Goal: Transaction & Acquisition: Book appointment/travel/reservation

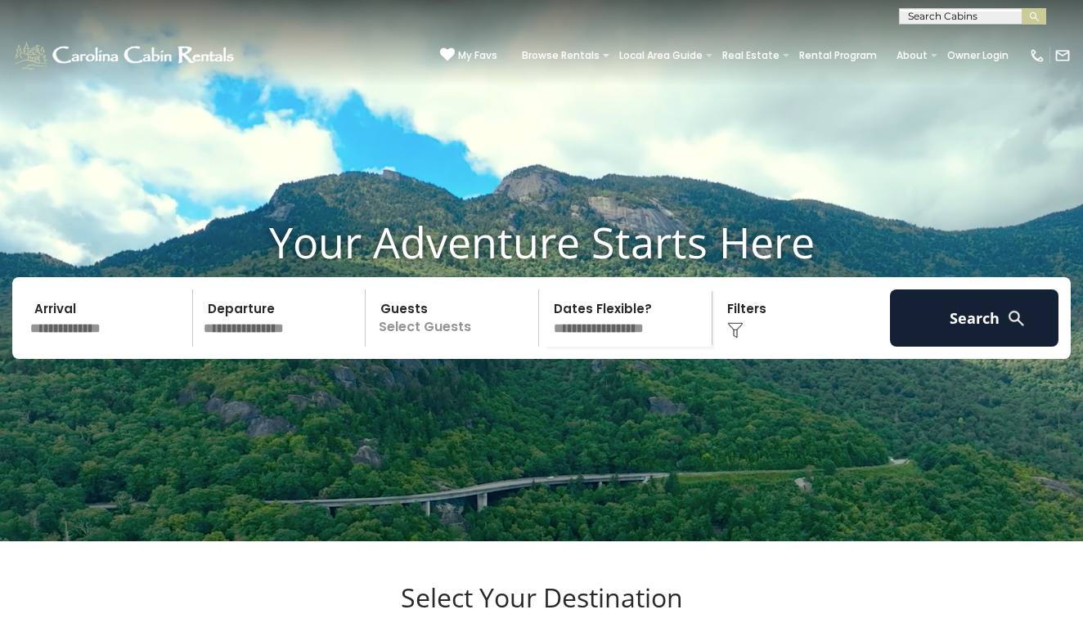
click at [89, 359] on div "Arrival Departure Guests Select Guests Guests - 0 + + **" at bounding box center [541, 318] width 1058 height 82
click at [88, 347] on input "text" at bounding box center [109, 317] width 168 height 57
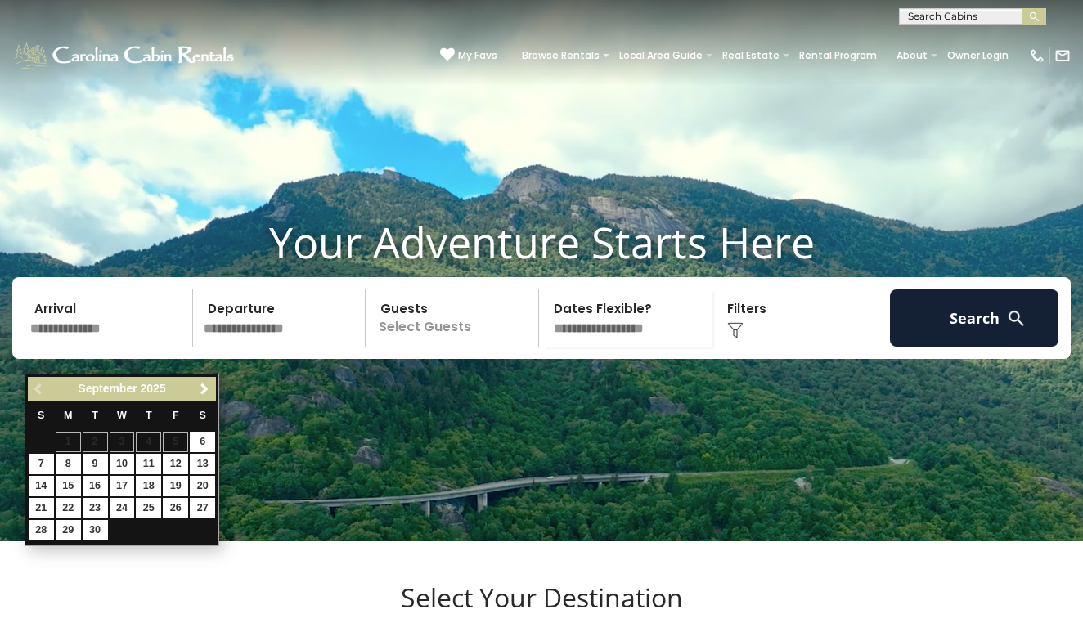
click at [206, 393] on span "Next" at bounding box center [204, 389] width 13 height 13
click at [150, 482] on link "16" at bounding box center [148, 486] width 25 height 20
type input "********"
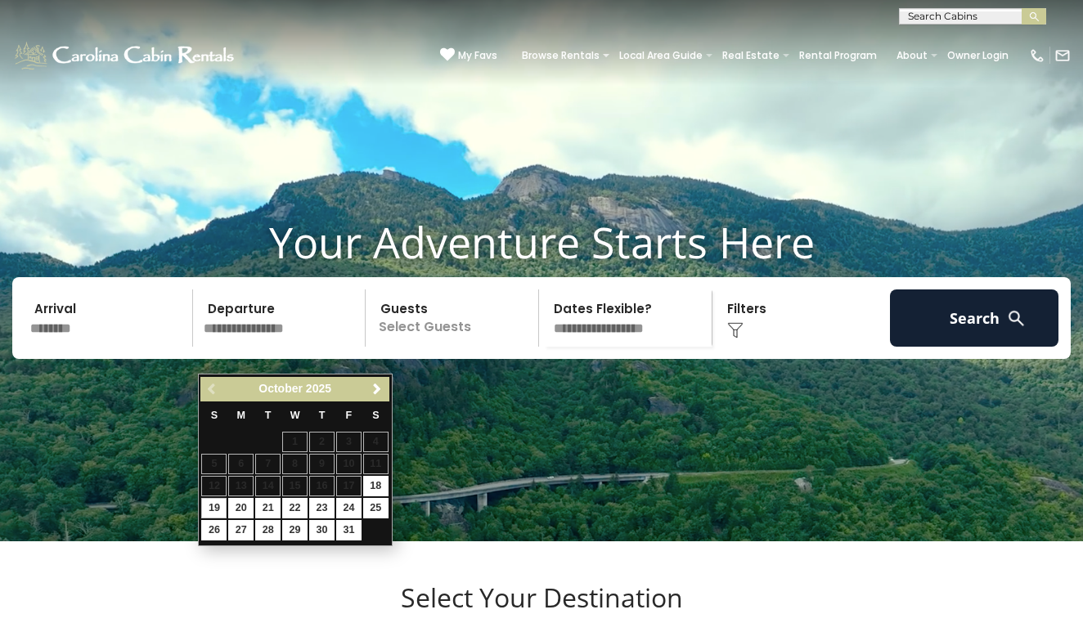
click at [217, 502] on link "19" at bounding box center [213, 508] width 25 height 20
type input "********"
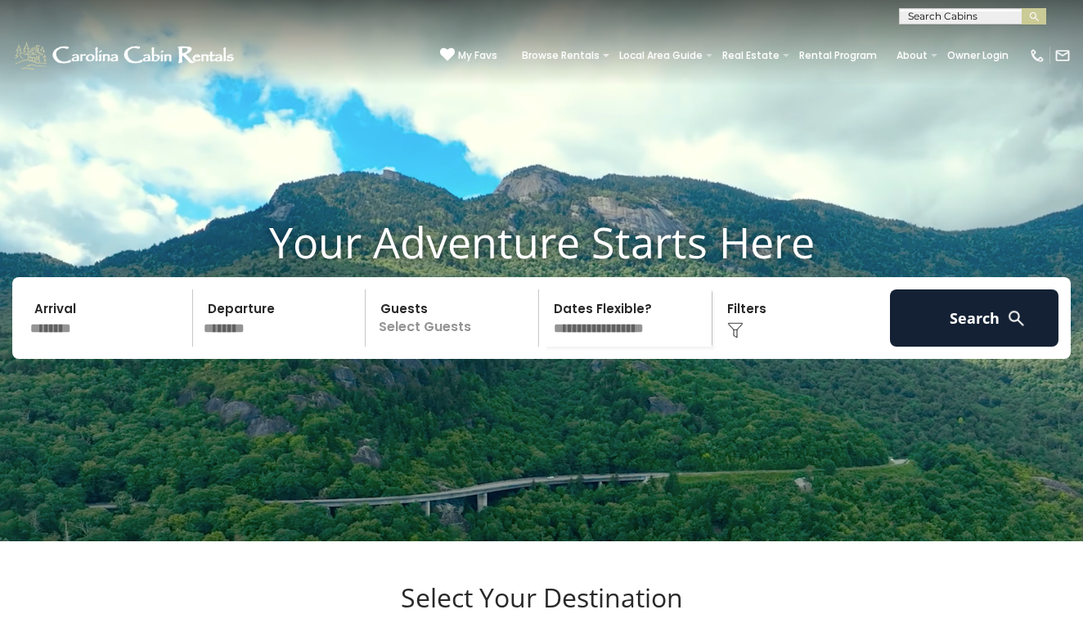
click at [482, 347] on p "Select Guests" at bounding box center [454, 317] width 168 height 57
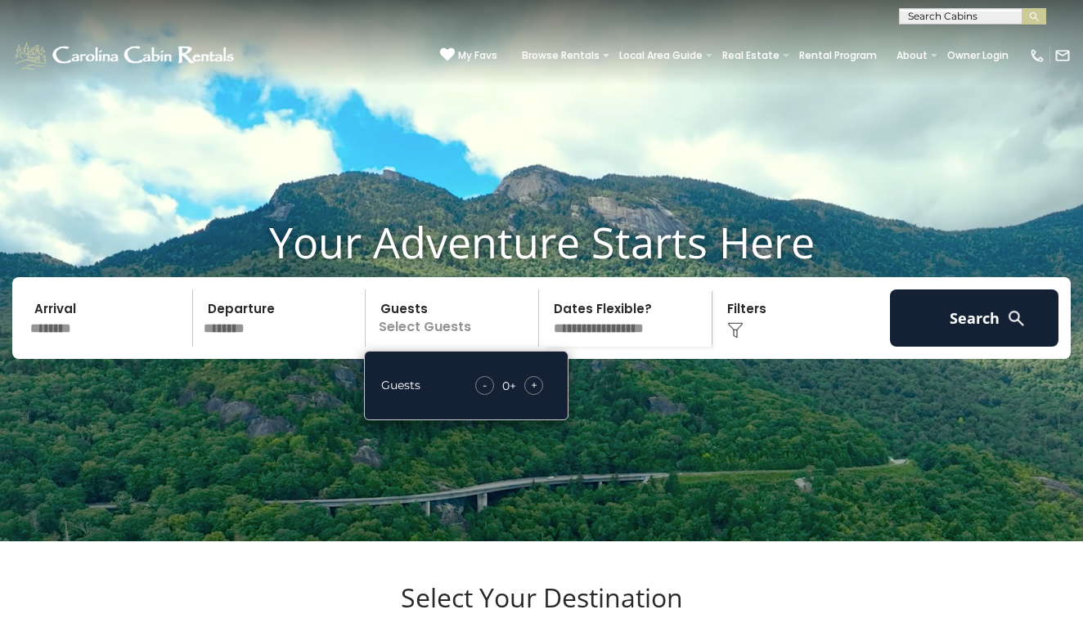
click at [541, 395] on div "+" at bounding box center [533, 385] width 19 height 19
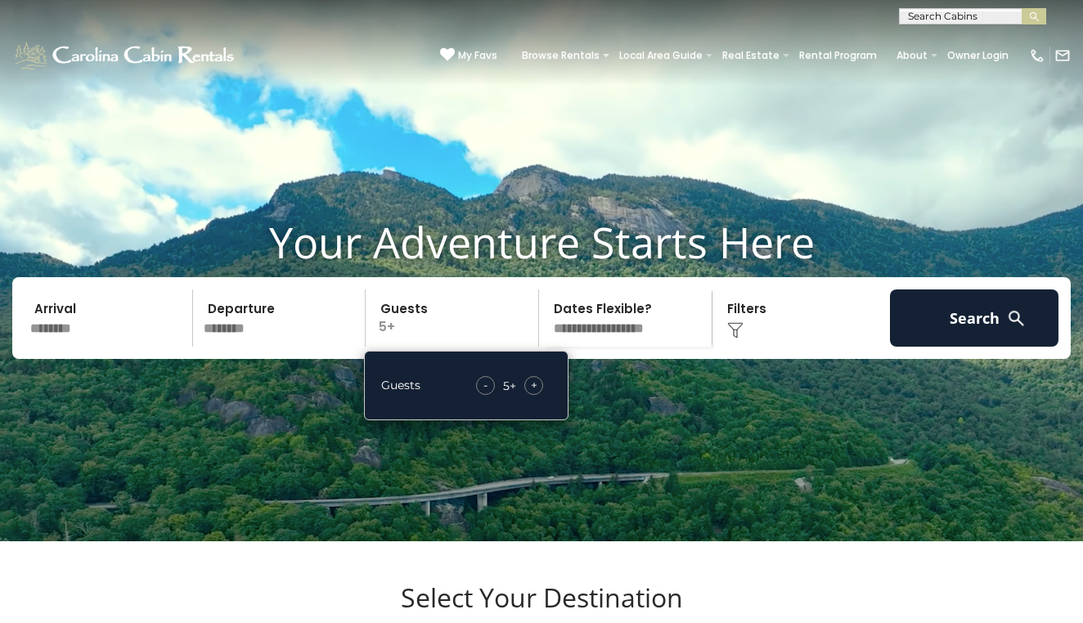
click at [734, 339] on img at bounding box center [735, 330] width 16 height 16
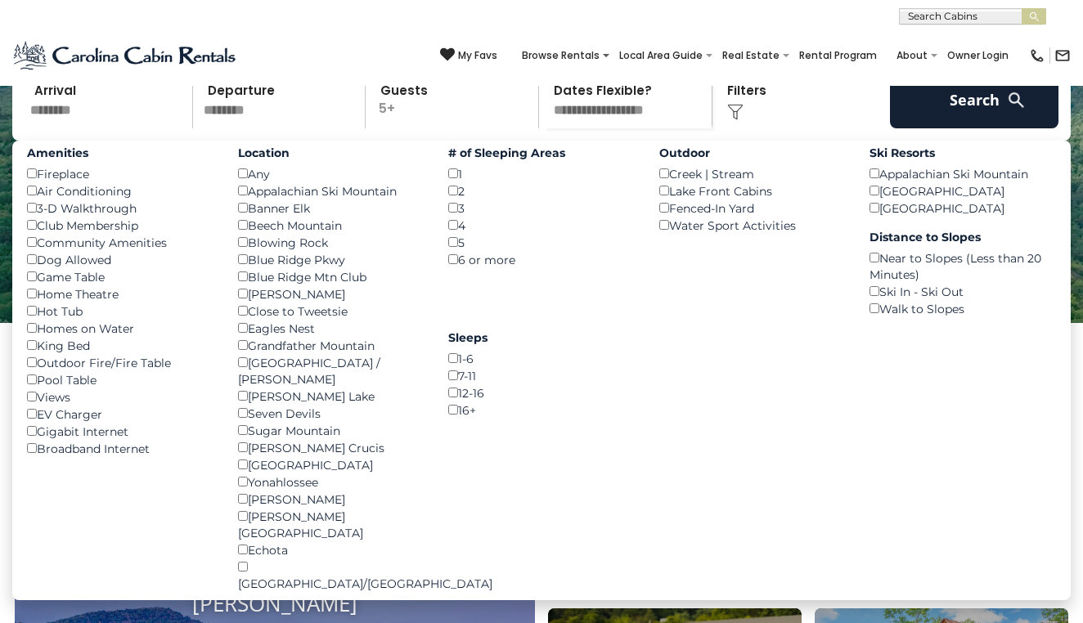
scroll to position [219, 0]
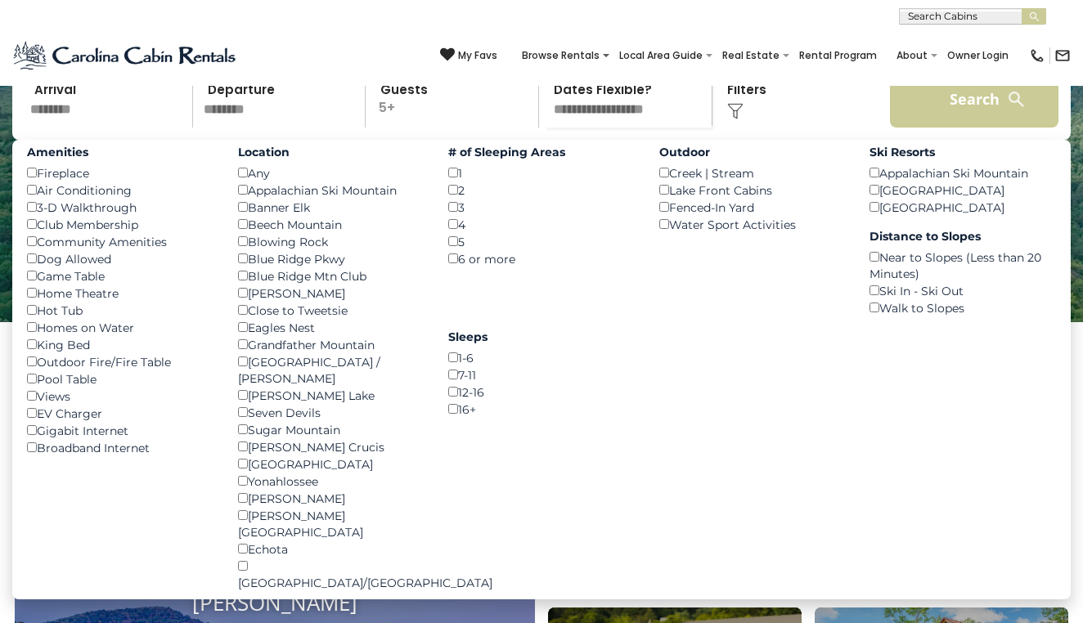
click at [936, 128] on button "Search" at bounding box center [974, 98] width 168 height 57
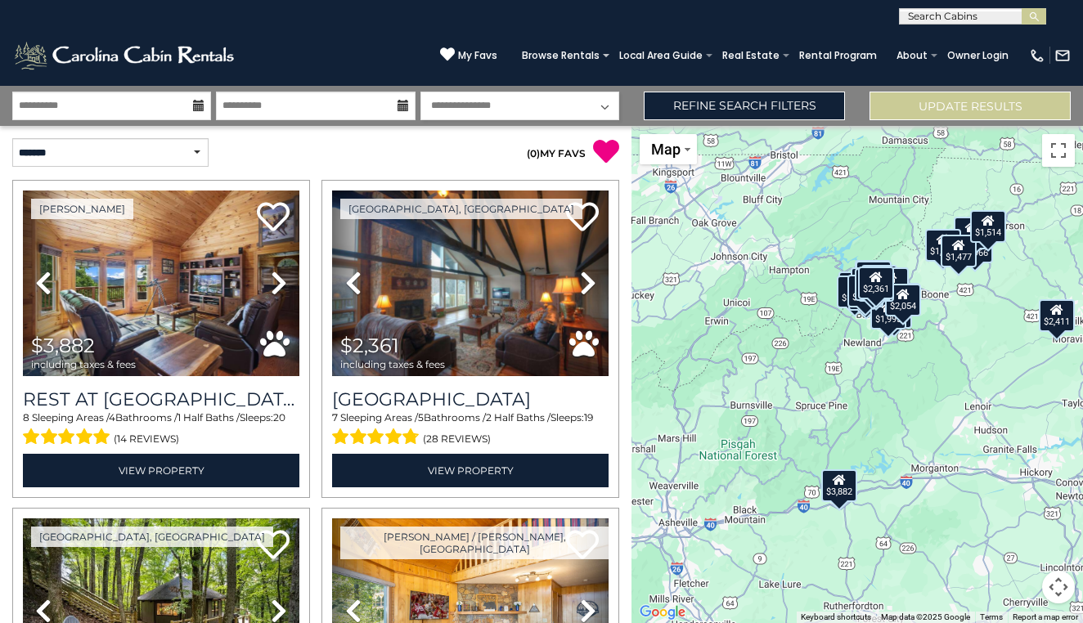
click at [1057, 577] on button "Map camera controls" at bounding box center [1058, 587] width 33 height 33
click at [1021, 510] on button "Zoom in" at bounding box center [1017, 505] width 33 height 33
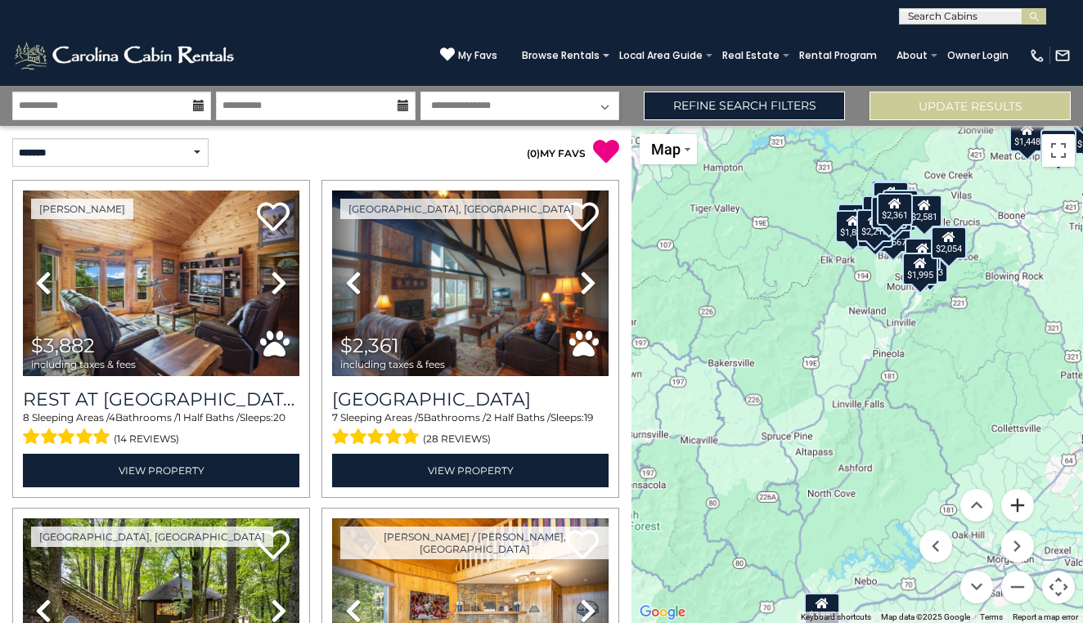
click at [1021, 510] on button "Zoom in" at bounding box center [1017, 505] width 33 height 33
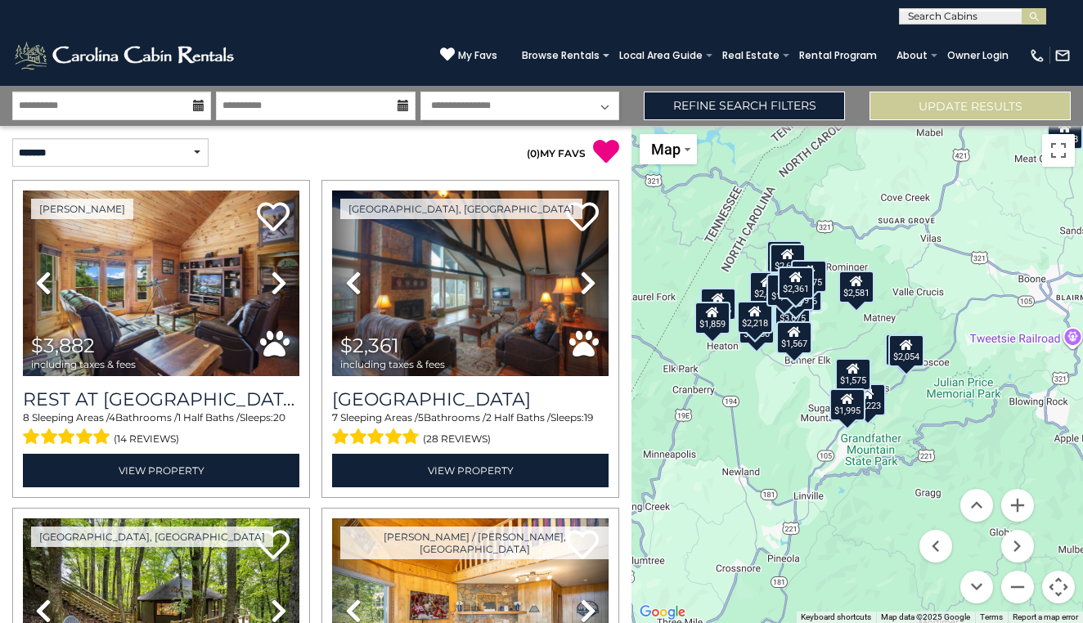
drag, startPoint x: 956, startPoint y: 325, endPoint x: 824, endPoint y: 545, distance: 256.4
click at [824, 545] on div "$3,882 $2,361 $1,146 $1,966 $1,913 $1,586 $2,306 $3,675 $2,651 $1,255 $1,223 $2…" at bounding box center [856, 374] width 451 height 497
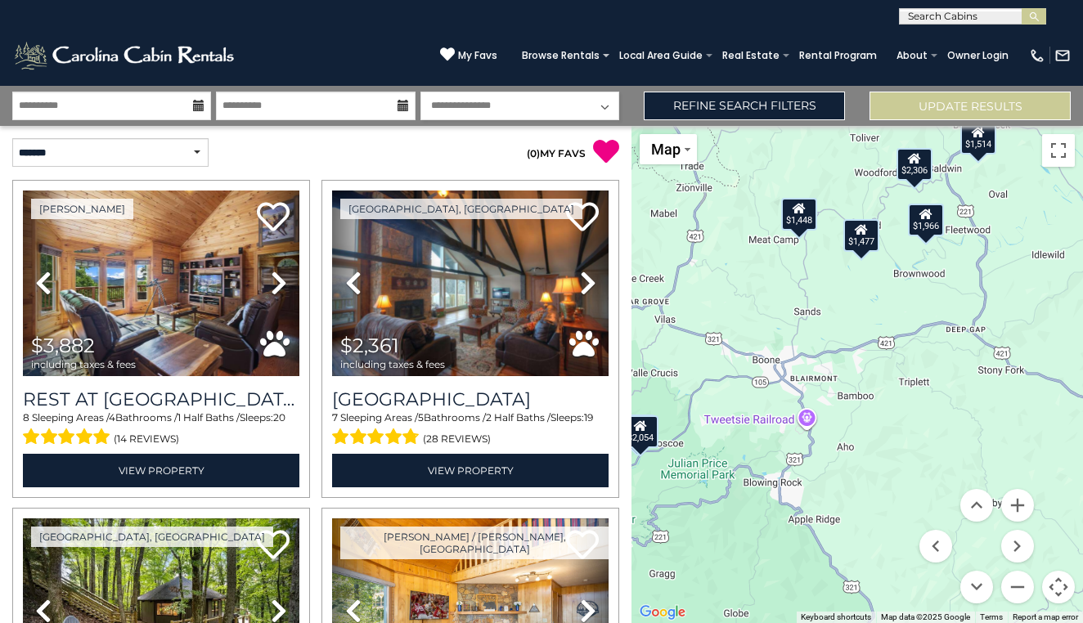
drag, startPoint x: 987, startPoint y: 280, endPoint x: 679, endPoint y: 384, distance: 325.6
click at [679, 384] on div "$3,882 $2,361 $1,146 $1,966 $1,913 $1,586 $2,306 $3,675 $2,651 $1,255 $1,223 $2…" at bounding box center [856, 374] width 451 height 497
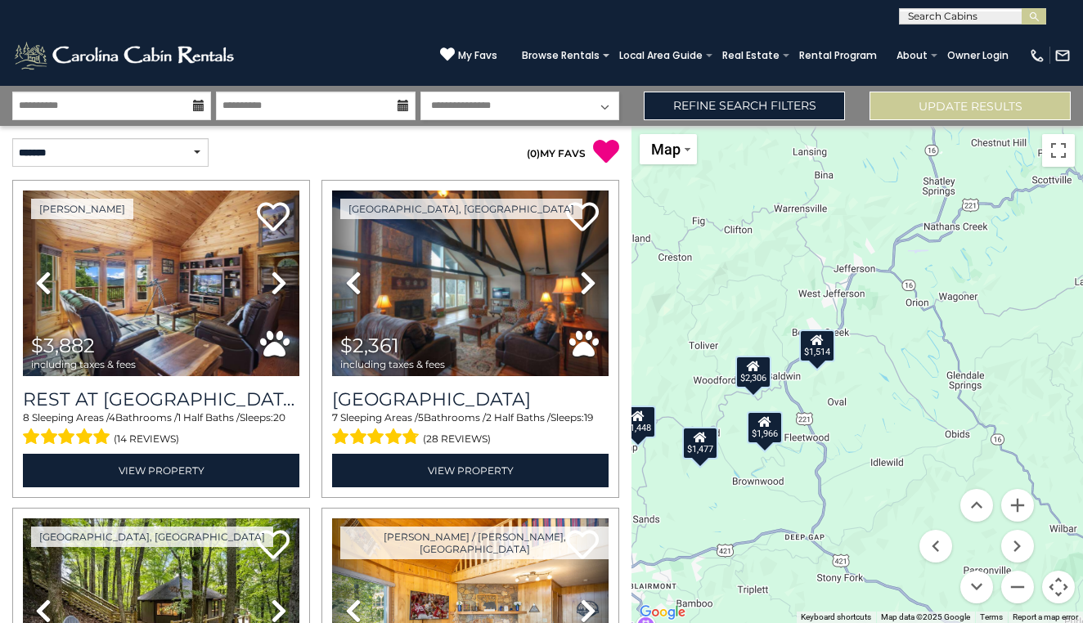
drag, startPoint x: 874, startPoint y: 323, endPoint x: 788, endPoint y: 500, distance: 197.5
click at [788, 500] on div "$3,882 $2,361 $1,146 $1,966 $1,913 $1,586 $2,306 $3,675 $2,651 $1,255 $1,223 $2…" at bounding box center [856, 374] width 451 height 497
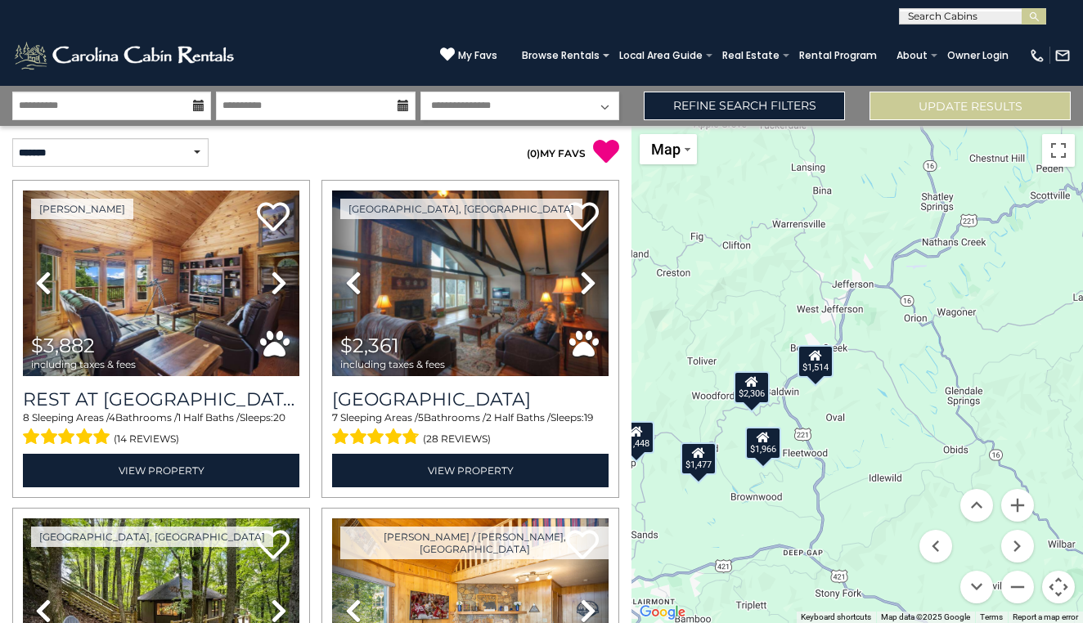
click at [819, 362] on div "$1,514" at bounding box center [815, 361] width 36 height 33
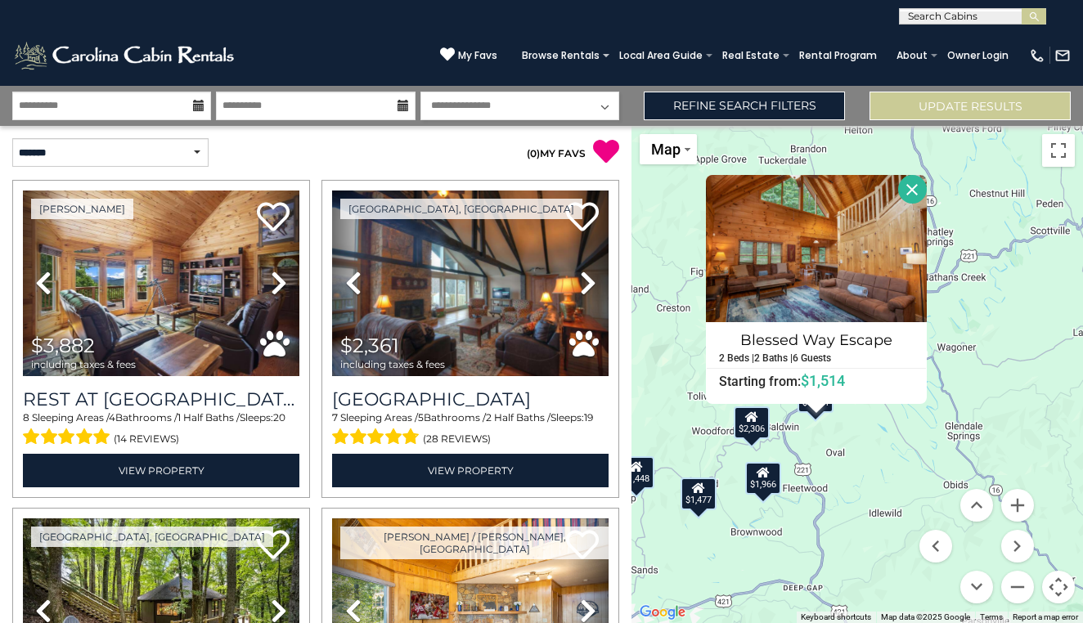
click at [750, 416] on icon at bounding box center [751, 416] width 13 height 11
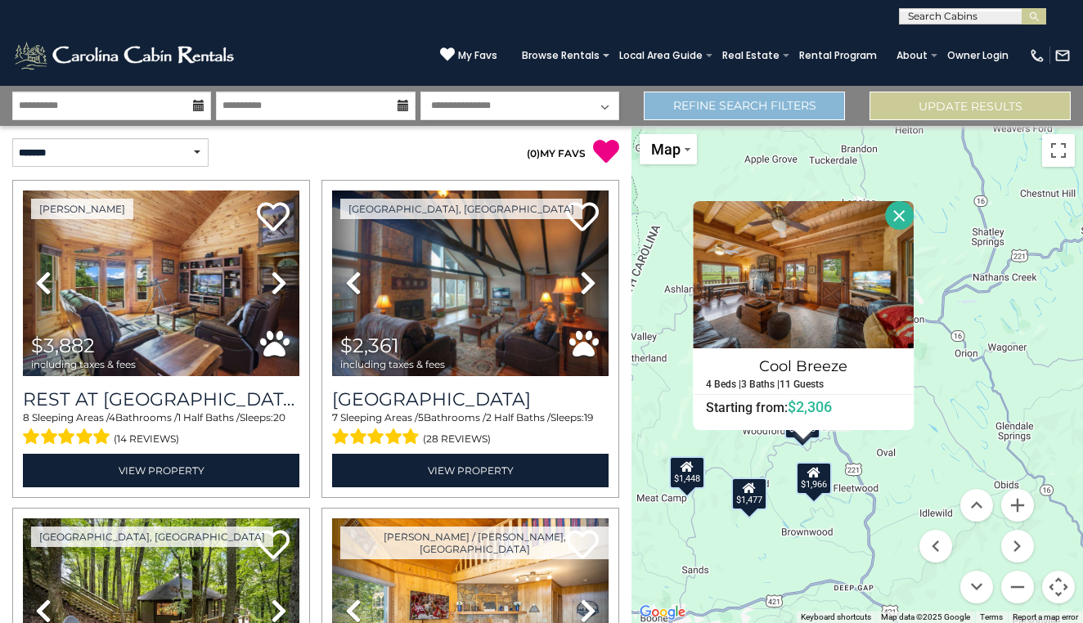
click at [715, 106] on link "Refine Search Filters" at bounding box center [744, 106] width 201 height 29
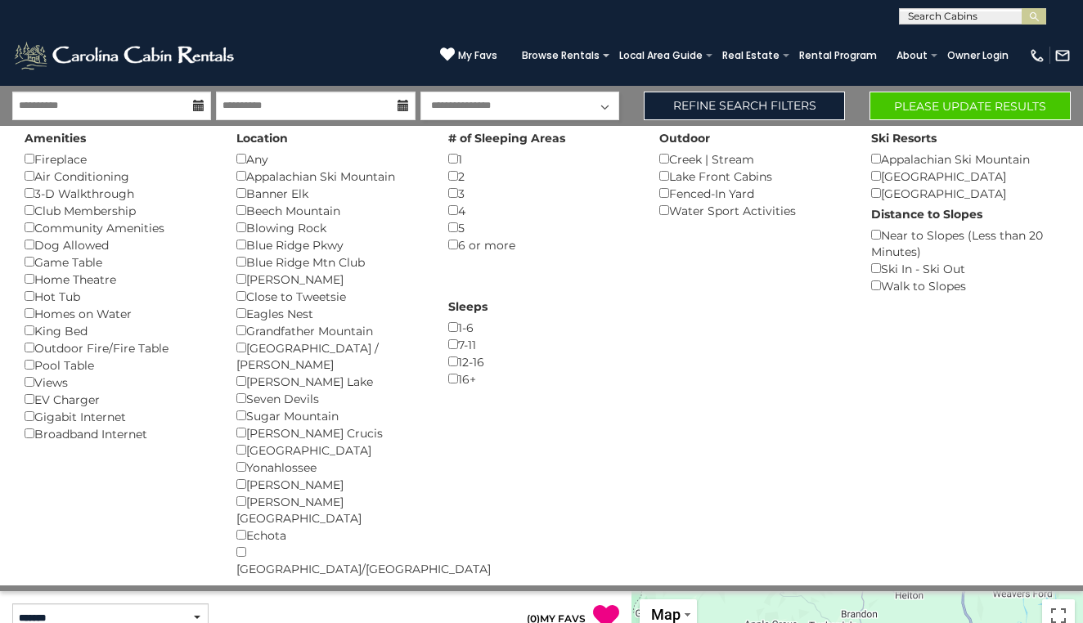
click at [989, 104] on button "Please Update Results" at bounding box center [969, 106] width 201 height 29
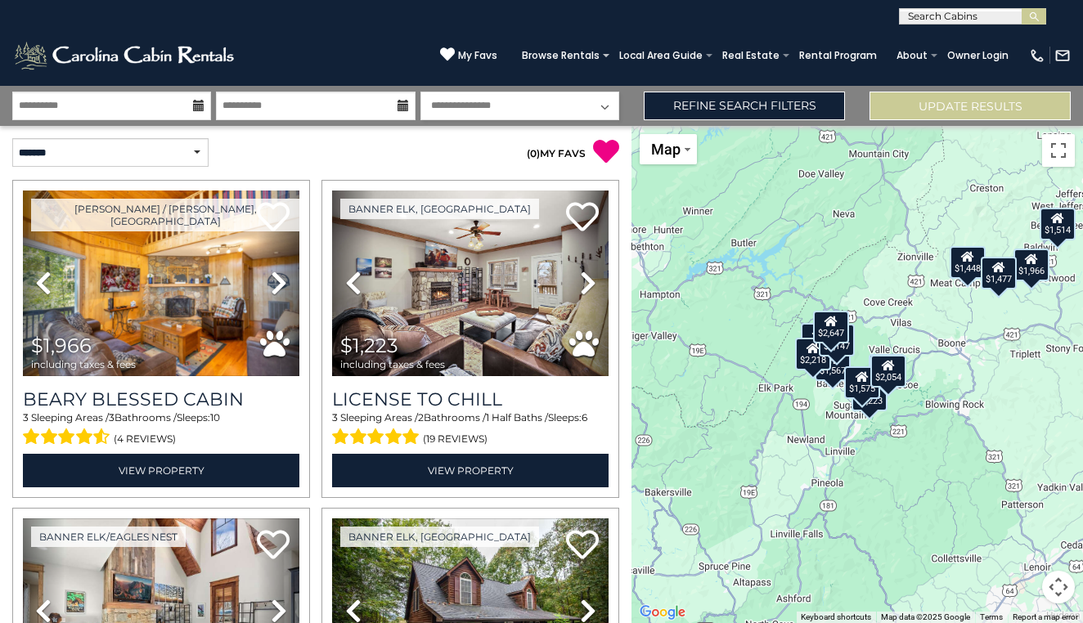
click at [1057, 578] on button "Map camera controls" at bounding box center [1058, 587] width 33 height 33
click at [1022, 517] on button "Zoom in" at bounding box center [1017, 505] width 33 height 33
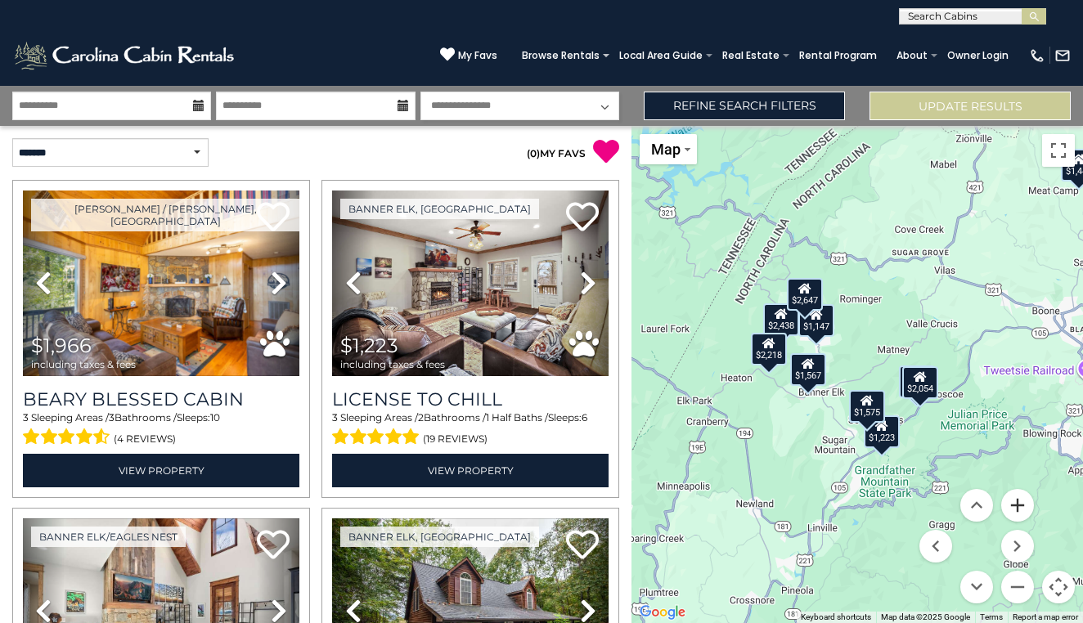
click at [1022, 517] on button "Zoom in" at bounding box center [1017, 505] width 33 height 33
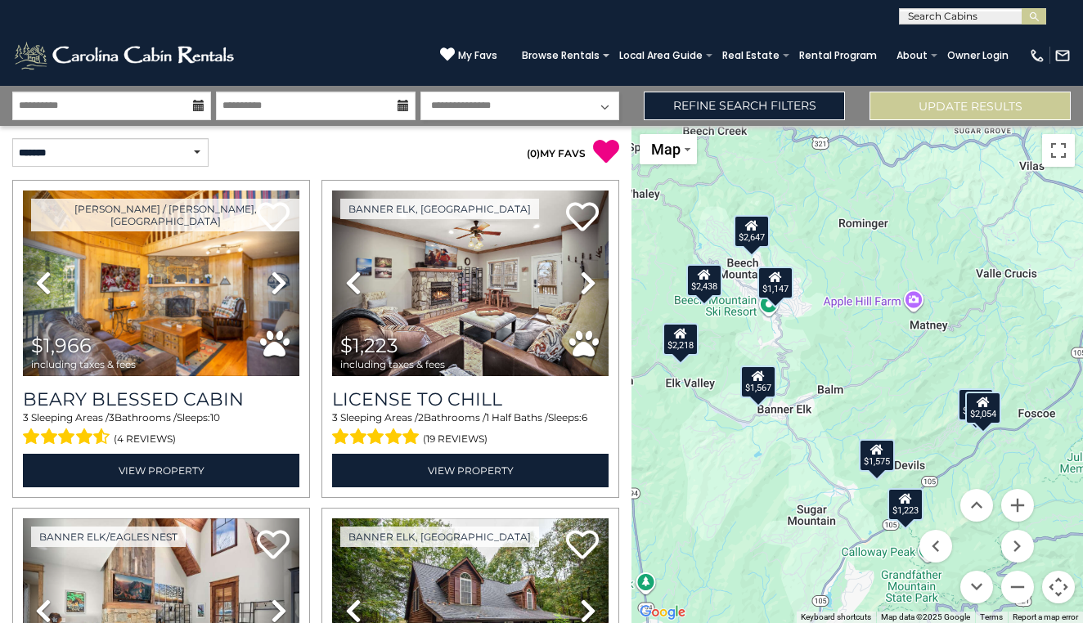
click at [923, 343] on div "$1,966 $1,223 $2,438 $1,567 $1,771 $1,448 $1,575 $1,477 $2,054 $1,514 $2,218 $1…" at bounding box center [856, 374] width 451 height 497
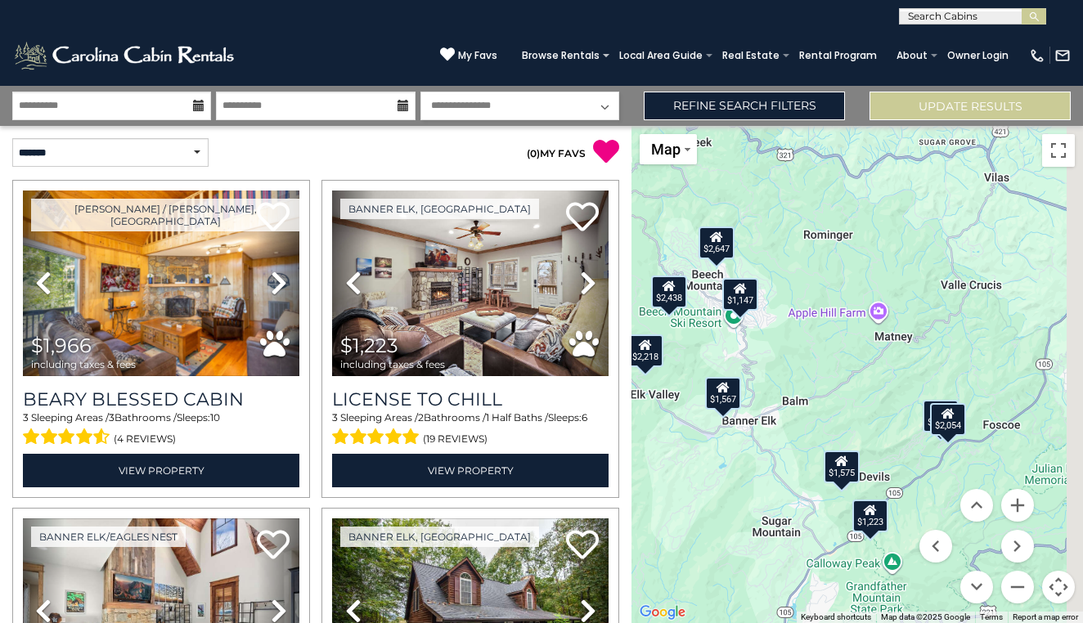
drag, startPoint x: 927, startPoint y: 345, endPoint x: 574, endPoint y: 500, distance: 385.6
click at [575, 501] on div "**********" at bounding box center [541, 354] width 1083 height 537
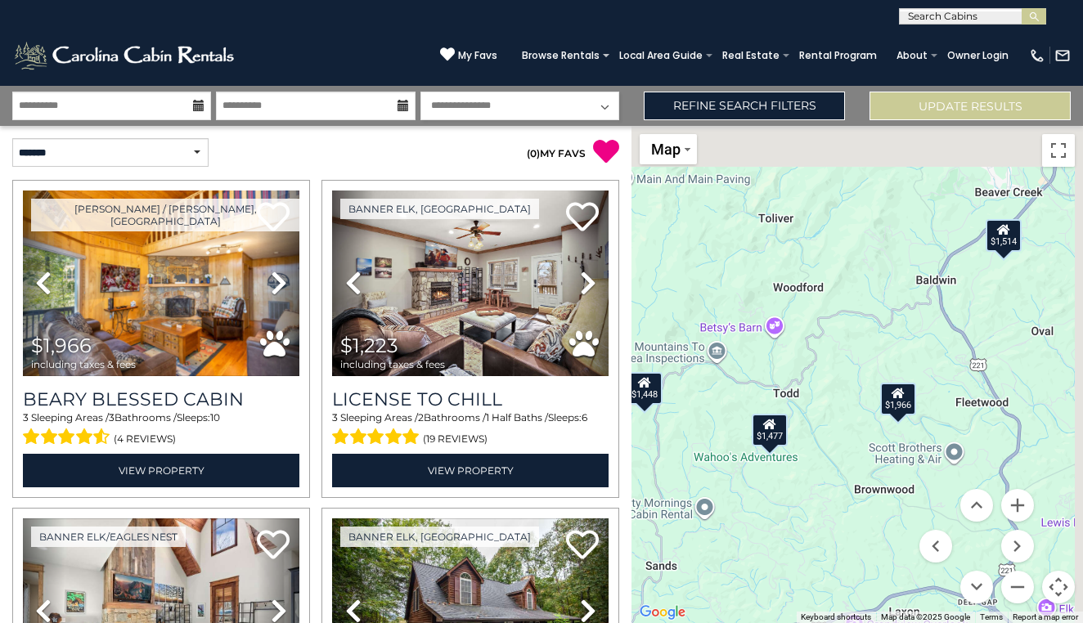
drag, startPoint x: 807, startPoint y: 286, endPoint x: 681, endPoint y: 485, distance: 235.3
click at [681, 487] on div "$1,966 $1,223 $2,438 $1,567 $1,771 $1,448 $1,575 $1,477 $2,054 $1,514 $2,218 $1…" at bounding box center [856, 374] width 451 height 497
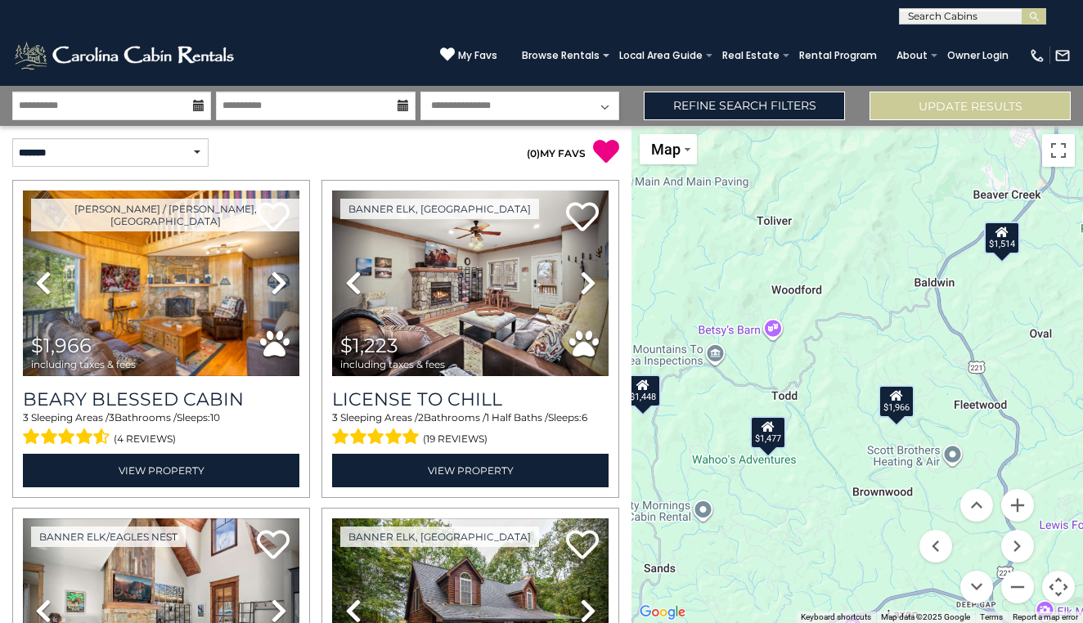
click at [1056, 595] on button "Map camera controls" at bounding box center [1058, 587] width 33 height 33
click at [1057, 595] on button "Map camera controls" at bounding box center [1058, 587] width 33 height 33
click at [1008, 580] on button "Zoom out" at bounding box center [1017, 587] width 33 height 33
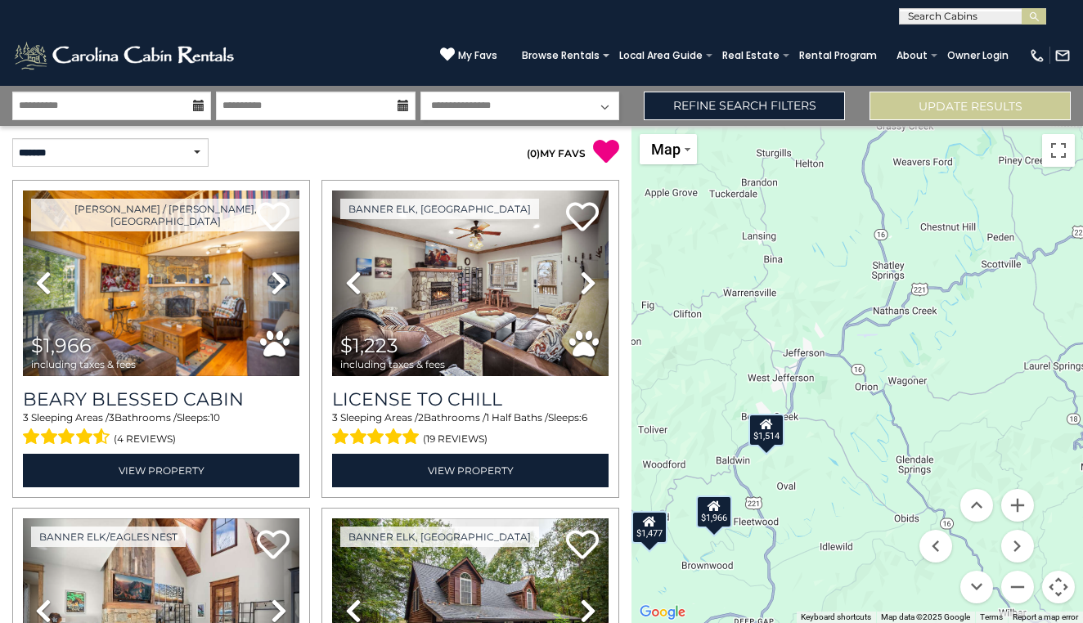
drag, startPoint x: 982, startPoint y: 357, endPoint x: 810, endPoint y: 494, distance: 220.6
click at [810, 494] on div "$1,966 $1,223 $2,438 $1,567 $1,771 $1,448 $1,575 $1,477 $2,054 $1,514 $2,218 $1…" at bounding box center [856, 374] width 451 height 497
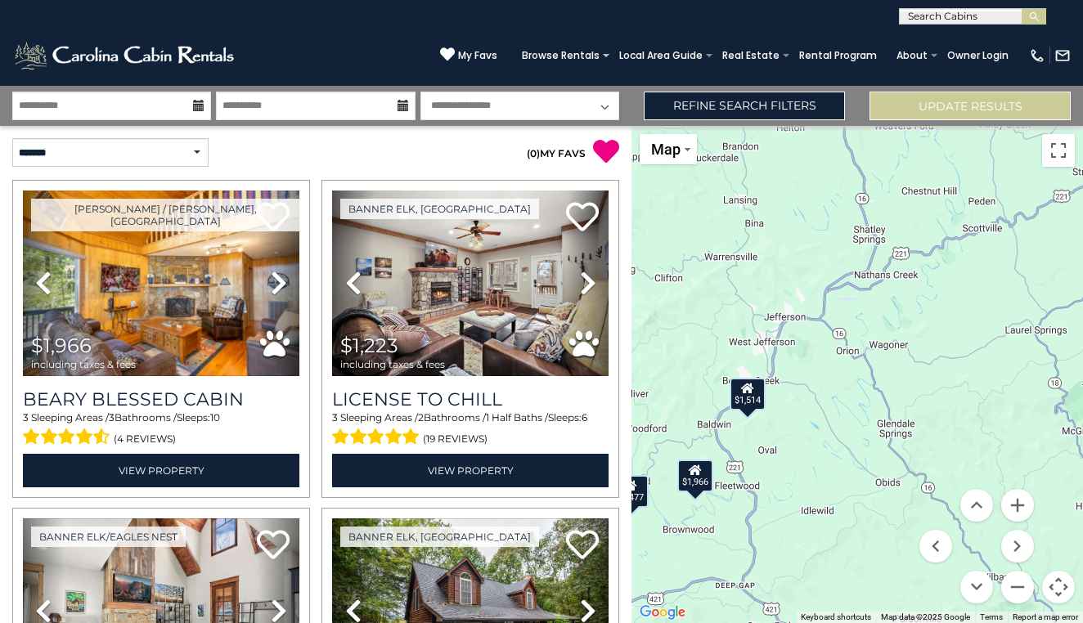
drag, startPoint x: 980, startPoint y: 347, endPoint x: 1013, endPoint y: 252, distance: 100.6
click at [1013, 252] on div "$1,966 $1,223 $2,438 $1,567 $1,771 $1,448 $1,575 $1,477 $2,054 $1,514 $2,218 $1…" at bounding box center [856, 374] width 451 height 497
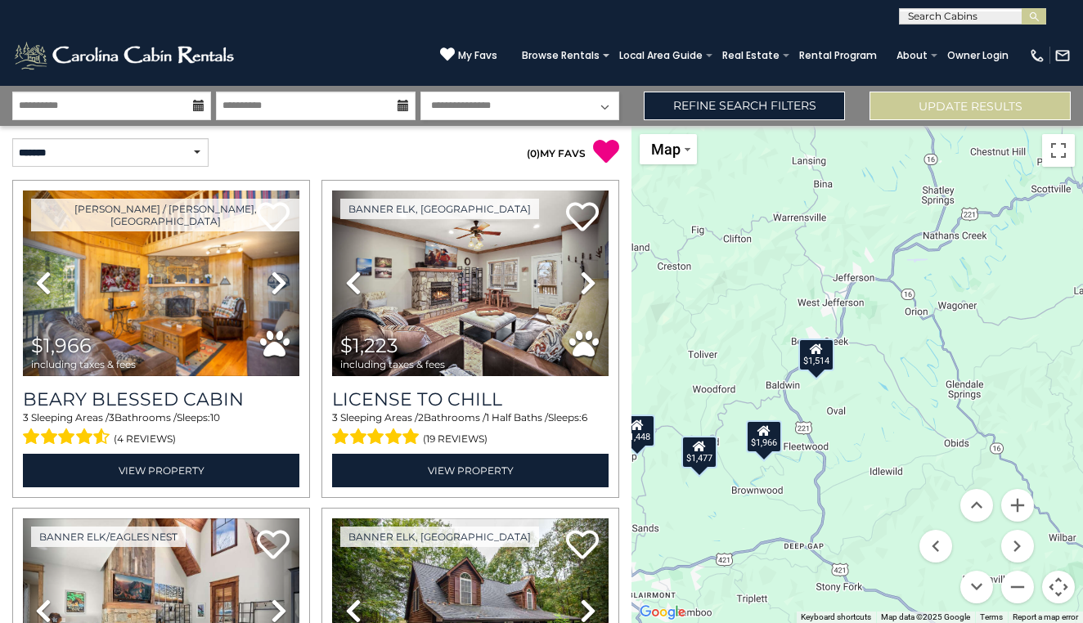
drag, startPoint x: 747, startPoint y: 362, endPoint x: 801, endPoint y: 379, distance: 56.6
click at [801, 380] on div "$1,966 $1,223 $2,438 $1,567 $1,771 $1,448 $1,575 $1,477 $2,054 $1,514 $2,218 $1…" at bounding box center [856, 374] width 451 height 497
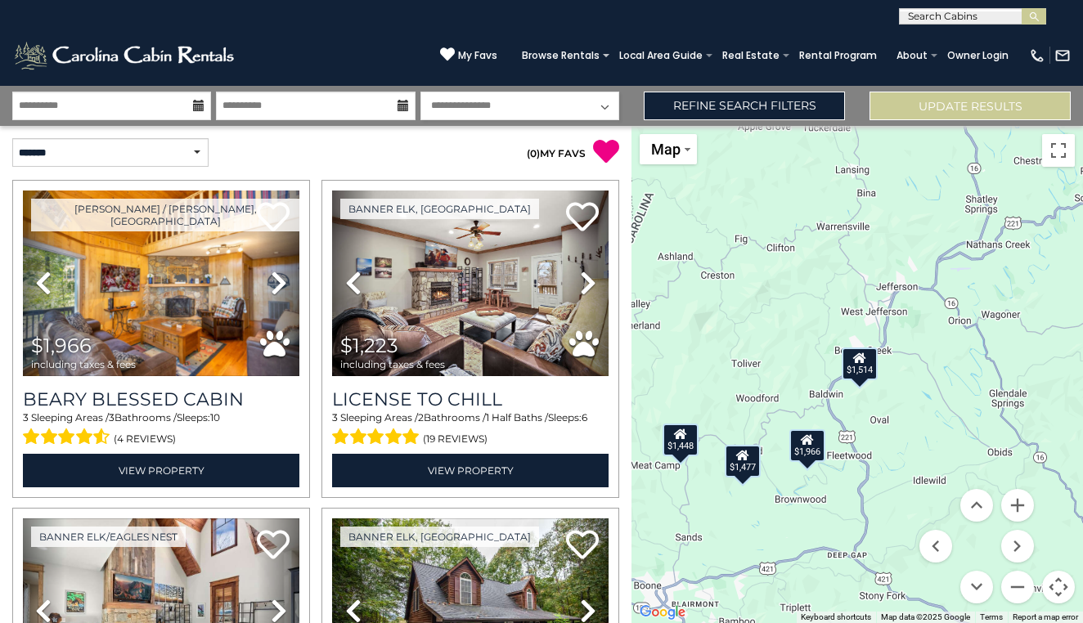
click at [742, 470] on div "$1,477" at bounding box center [743, 461] width 36 height 33
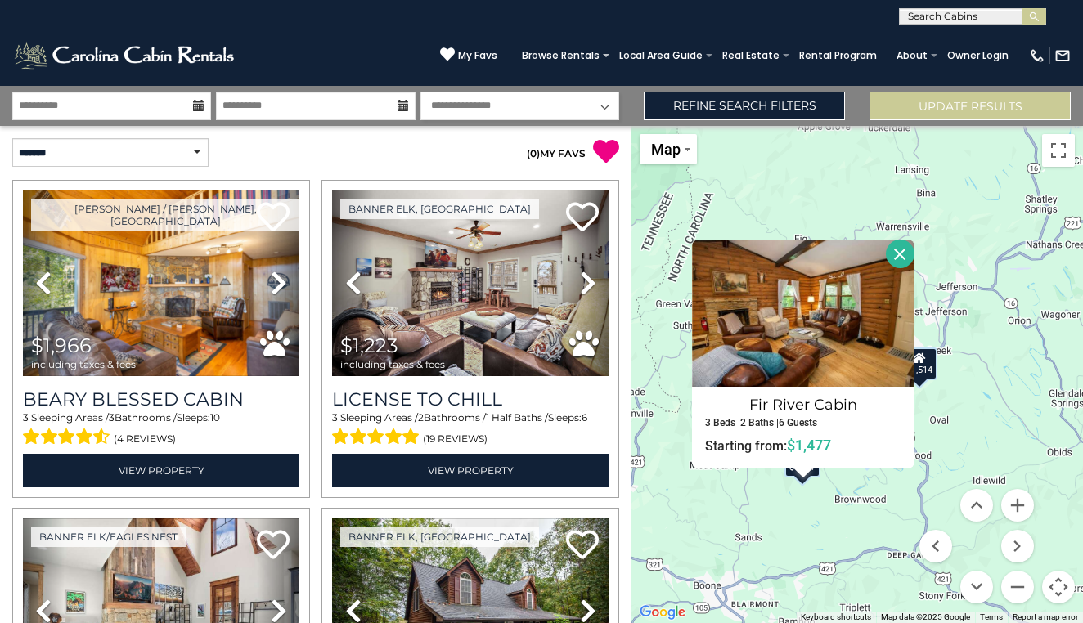
click at [717, 506] on div "$1,966 $1,223 $2,438 $1,567 $1,771 $1,448 $1,575 $1,477 $2,054 $1,514 $2,218 $1…" at bounding box center [856, 374] width 451 height 497
click at [937, 371] on div "$1,514" at bounding box center [919, 364] width 36 height 33
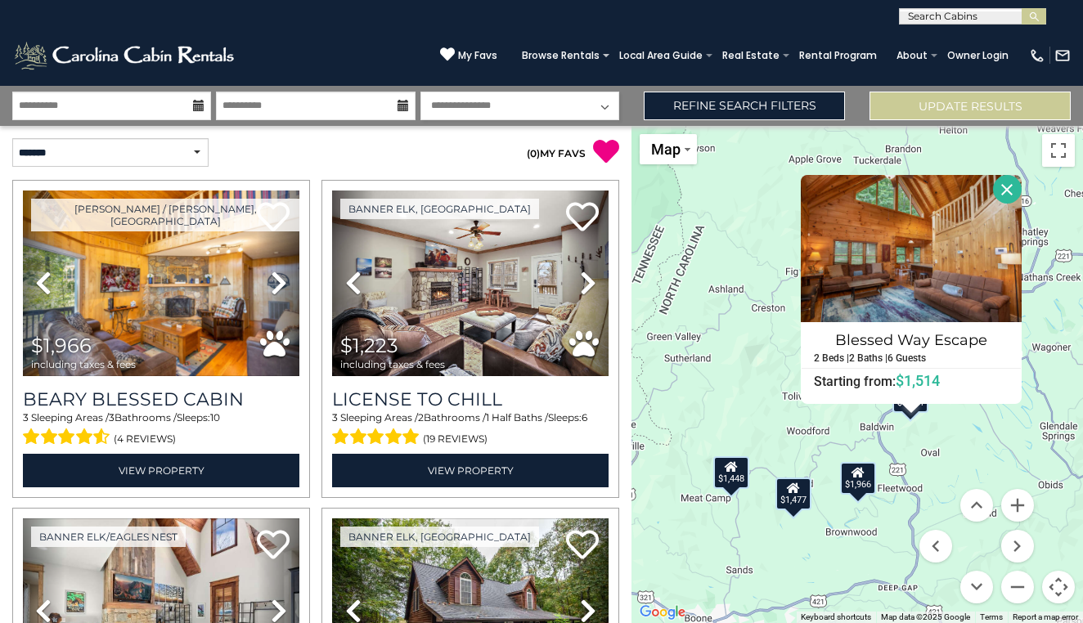
click at [734, 474] on div "$1,448" at bounding box center [731, 472] width 36 height 33
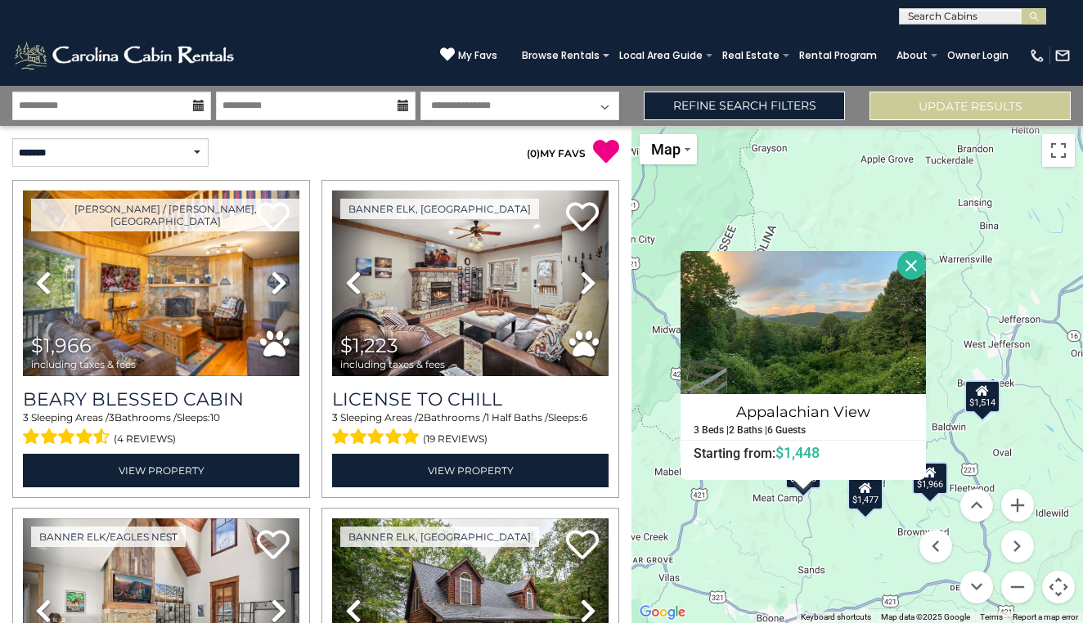
click at [752, 550] on div "$1,966 $1,223 $2,438 $1,567 $1,771 $1,448 $1,575 $1,477 $2,054 $1,514 $2,218 $1…" at bounding box center [856, 374] width 451 height 497
click at [924, 491] on menu at bounding box center [976, 546] width 114 height 114
